Goal: Communication & Community: Share content

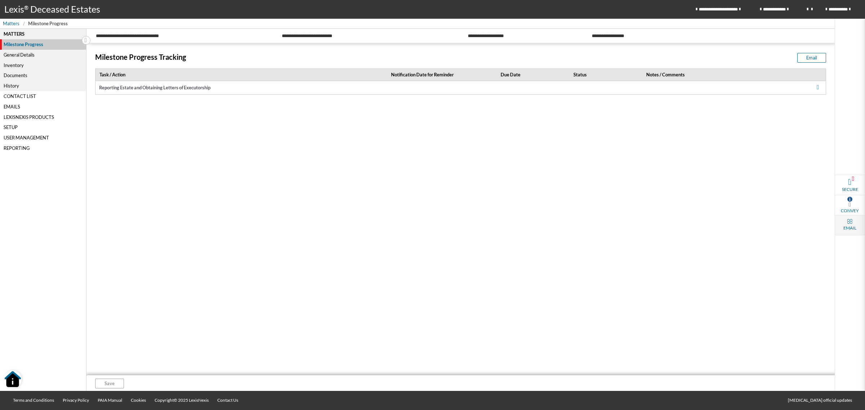
click at [851, 225] on span "Email" at bounding box center [849, 228] width 13 height 6
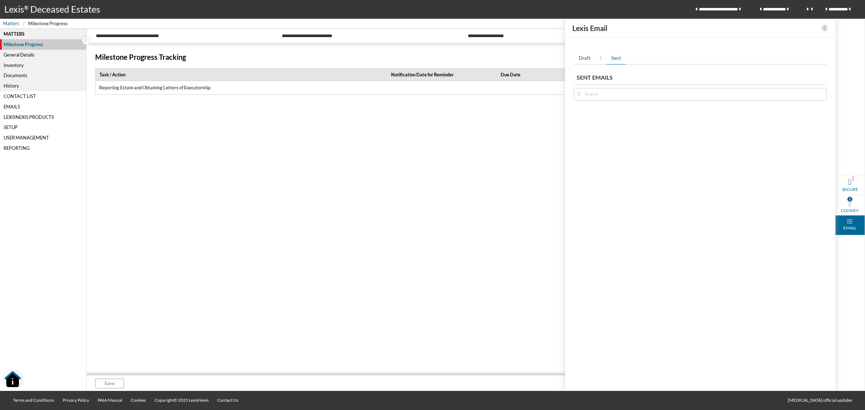
click at [478, 157] on div "Milestone Progress Tracking Email Task / Action Notification Date for Reminder …" at bounding box center [460, 210] width 748 height 332
click at [826, 29] on div "Lexis Email" at bounding box center [700, 28] width 270 height 19
click at [825, 30] on icon at bounding box center [824, 27] width 2 height 9
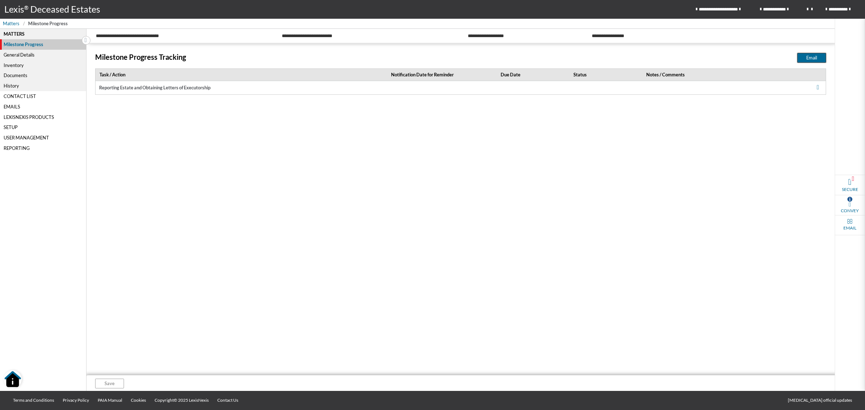
click at [808, 60] on span "Email" at bounding box center [811, 57] width 11 height 7
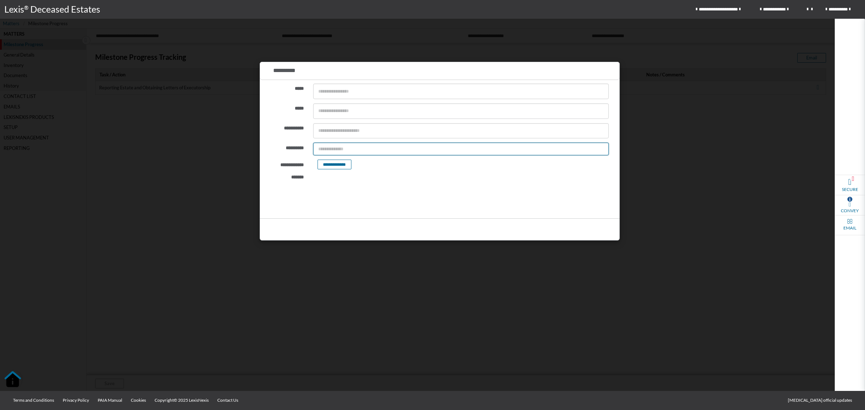
click at [395, 146] on input "text" at bounding box center [460, 149] width 295 height 13
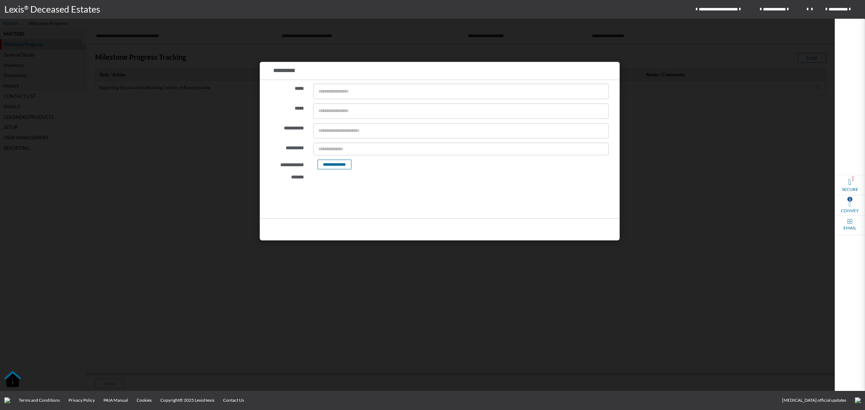
click at [352, 214] on p "Editor, editor2" at bounding box center [460, 213] width 281 height 8
click at [651, 231] on div at bounding box center [432, 205] width 865 height 410
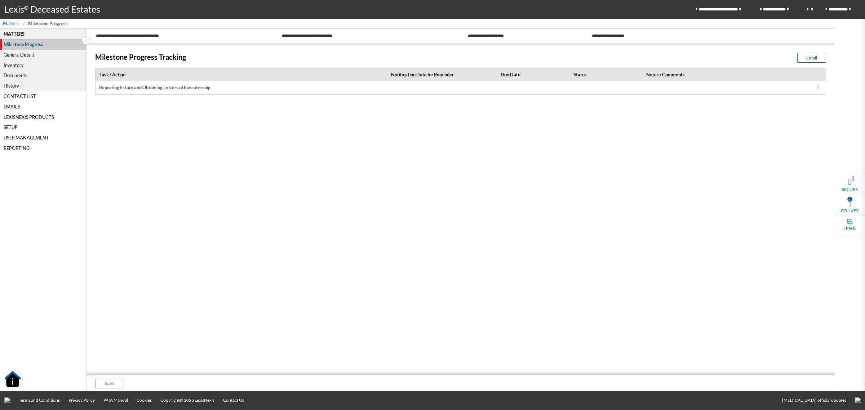
click at [9, 106] on div "Emails" at bounding box center [43, 106] width 86 height 10
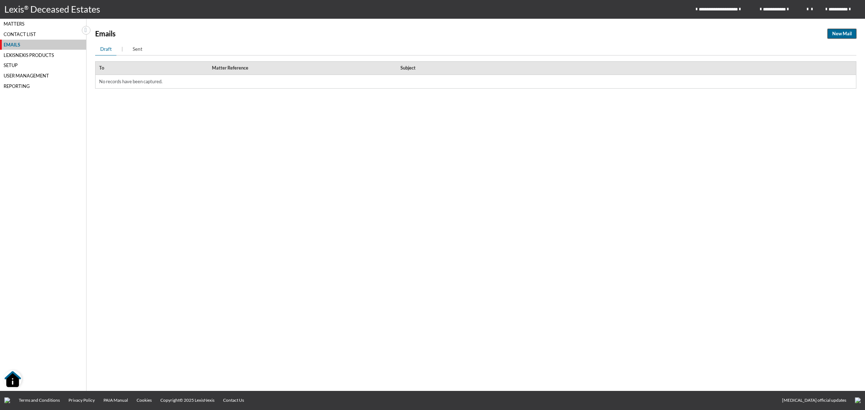
click at [844, 35] on span "New Mail" at bounding box center [841, 33] width 19 height 7
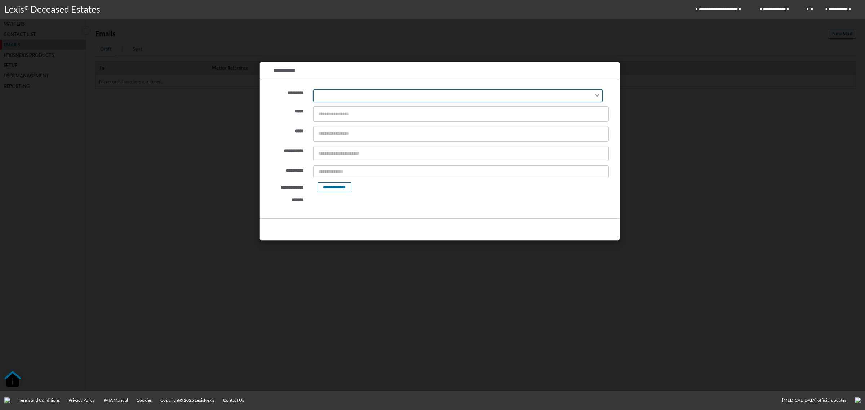
click at [598, 96] on icon "Search for option" at bounding box center [597, 95] width 4 height 3
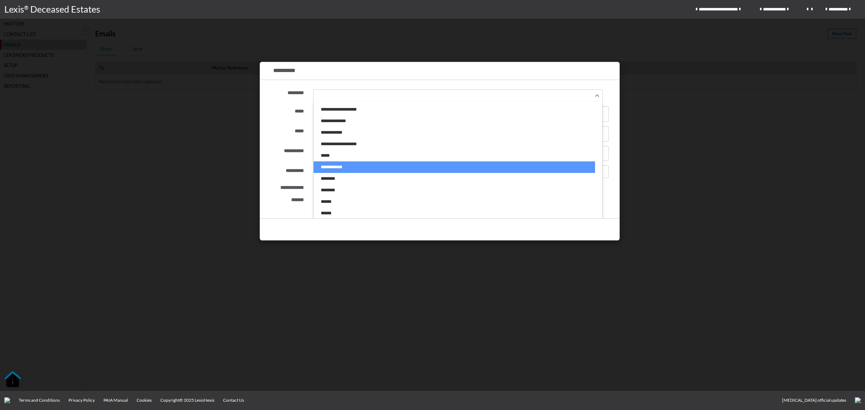
click at [336, 165] on li "**********" at bounding box center [455, 167] width 282 height 12
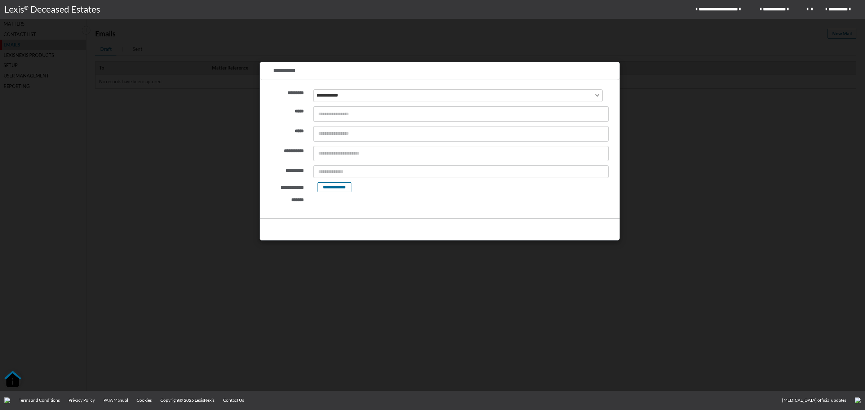
click at [692, 183] on div at bounding box center [432, 205] width 865 height 410
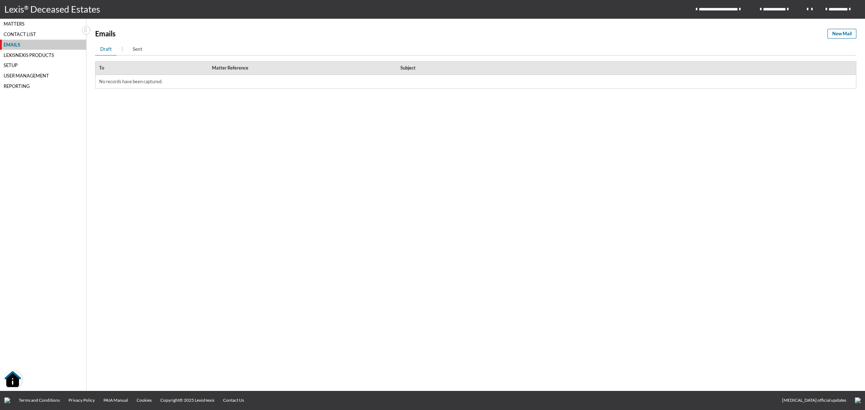
click at [9, 21] on div "Matters" at bounding box center [43, 24] width 86 height 10
